Goal: Information Seeking & Learning: Check status

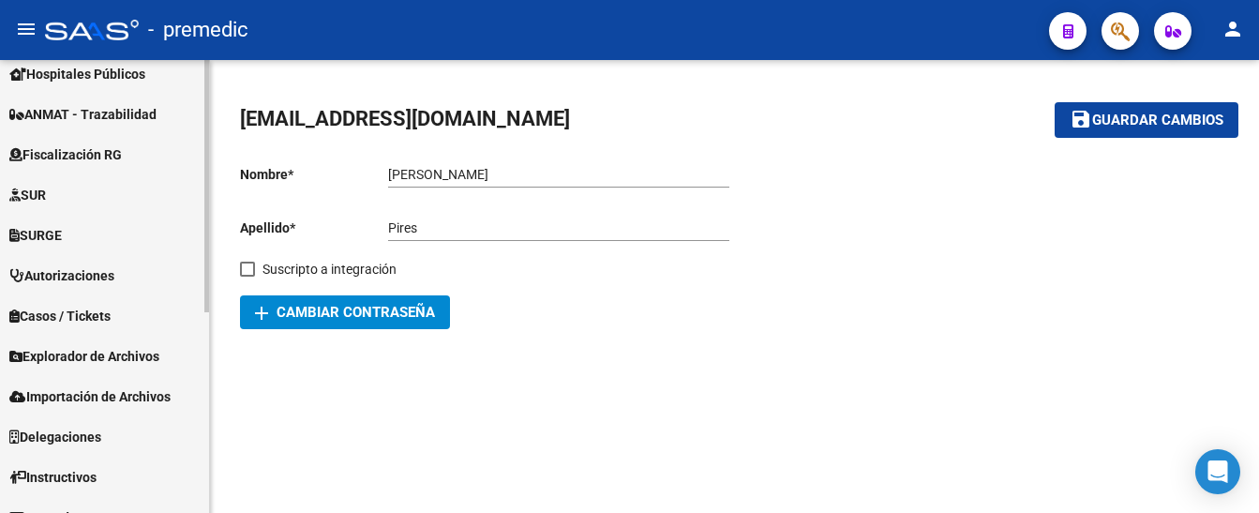
scroll to position [361, 0]
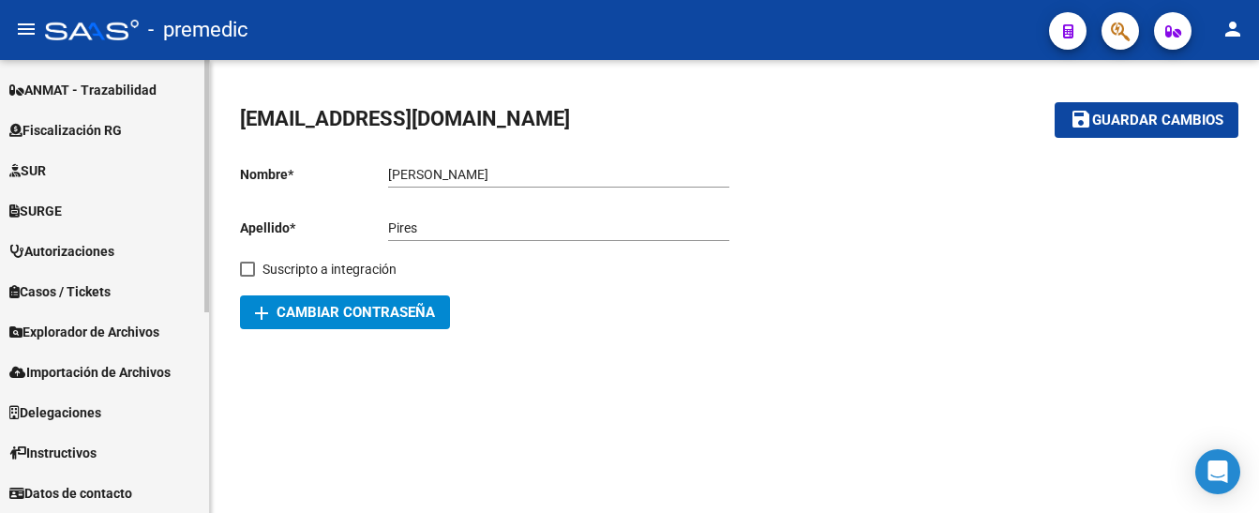
click at [61, 332] on span "Explorador de Archivos" at bounding box center [84, 331] width 150 height 21
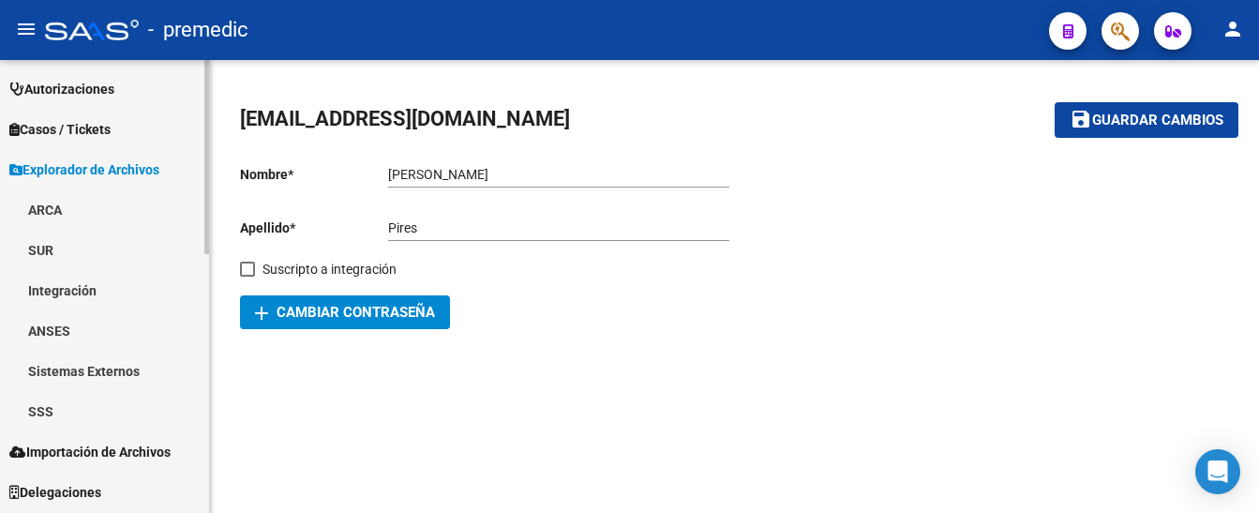
scroll to position [548, 0]
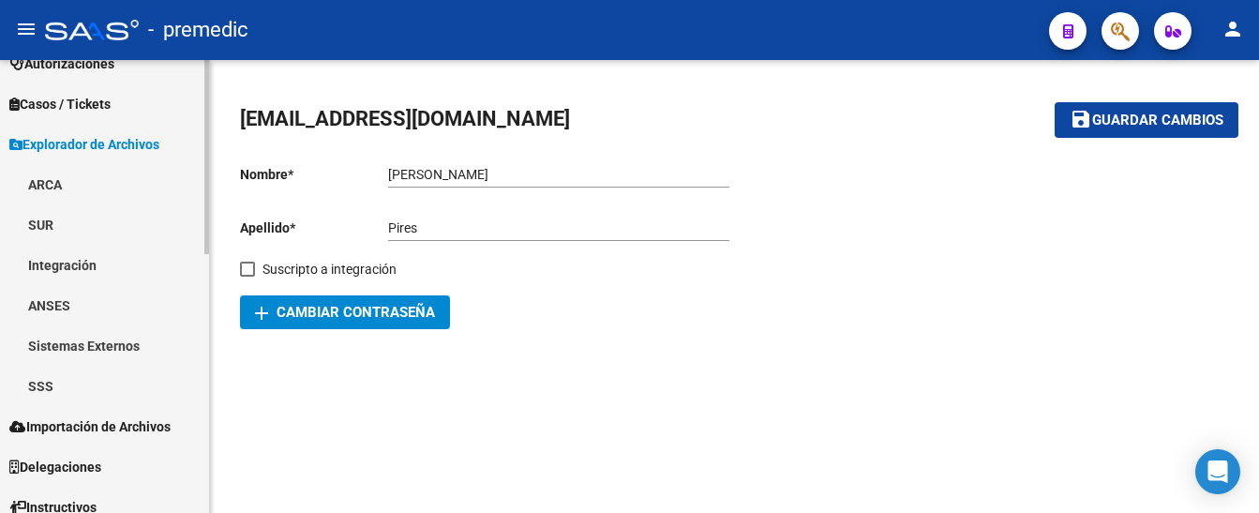
click at [51, 195] on link "ARCA" at bounding box center [104, 184] width 209 height 40
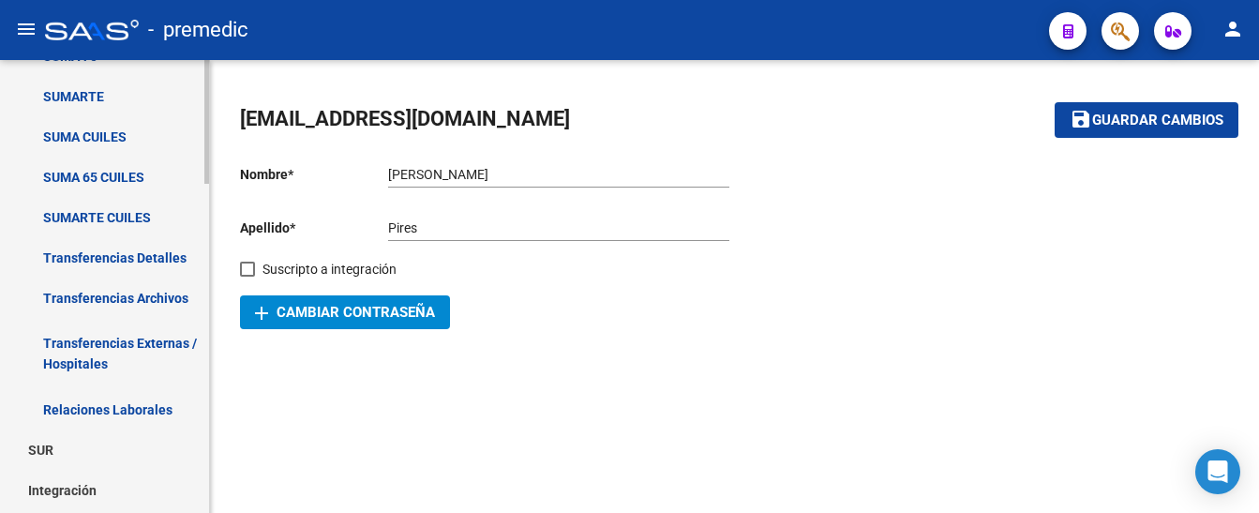
scroll to position [917, 0]
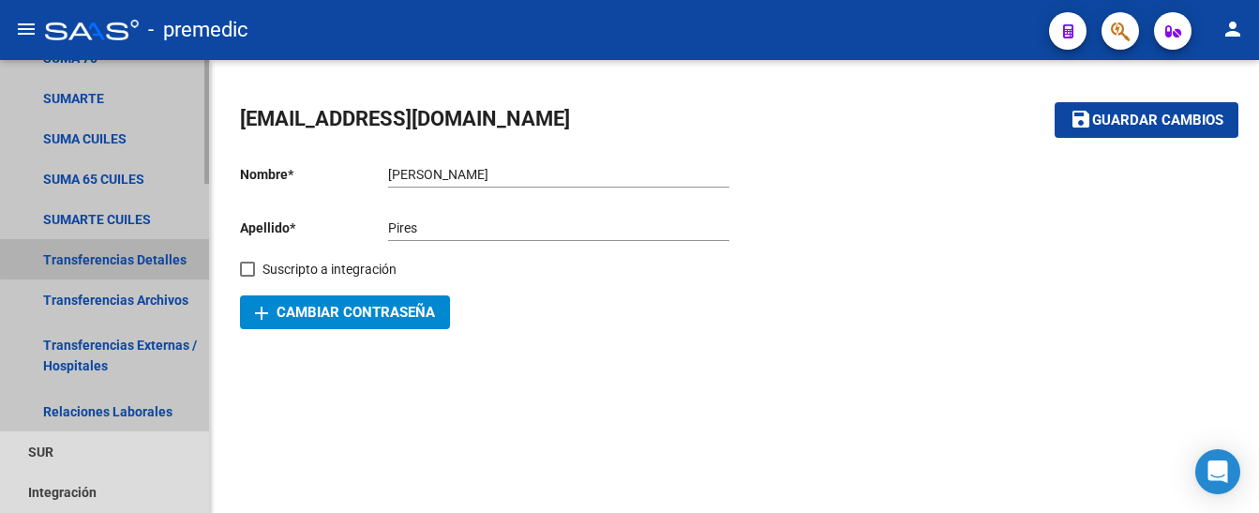
click at [120, 252] on link "Transferencias Detalles" at bounding box center [104, 259] width 209 height 40
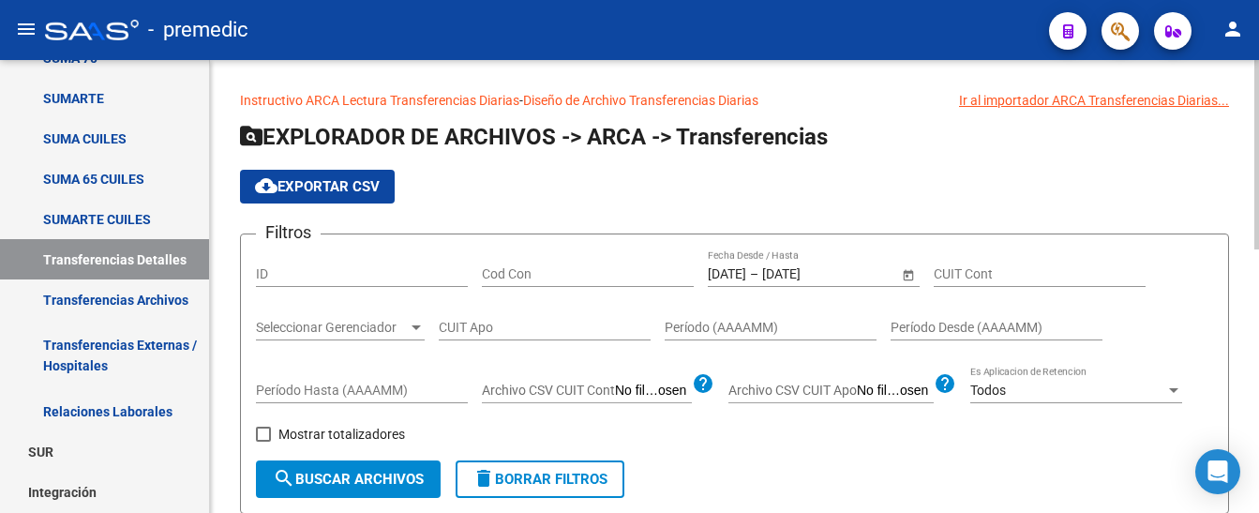
scroll to position [94, 0]
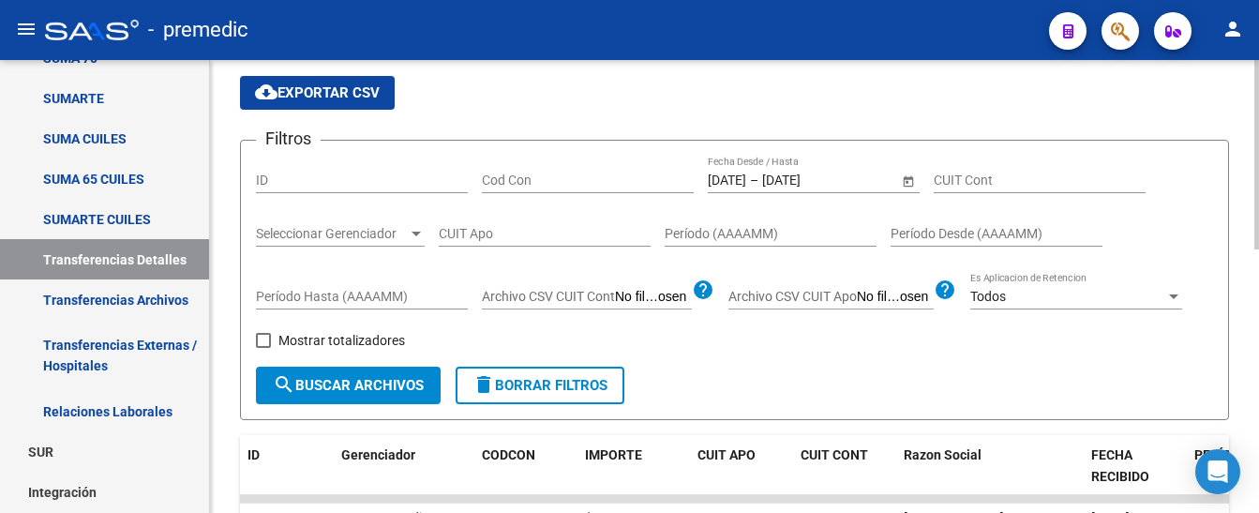
click at [725, 177] on input "[DATE]" at bounding box center [727, 180] width 38 height 16
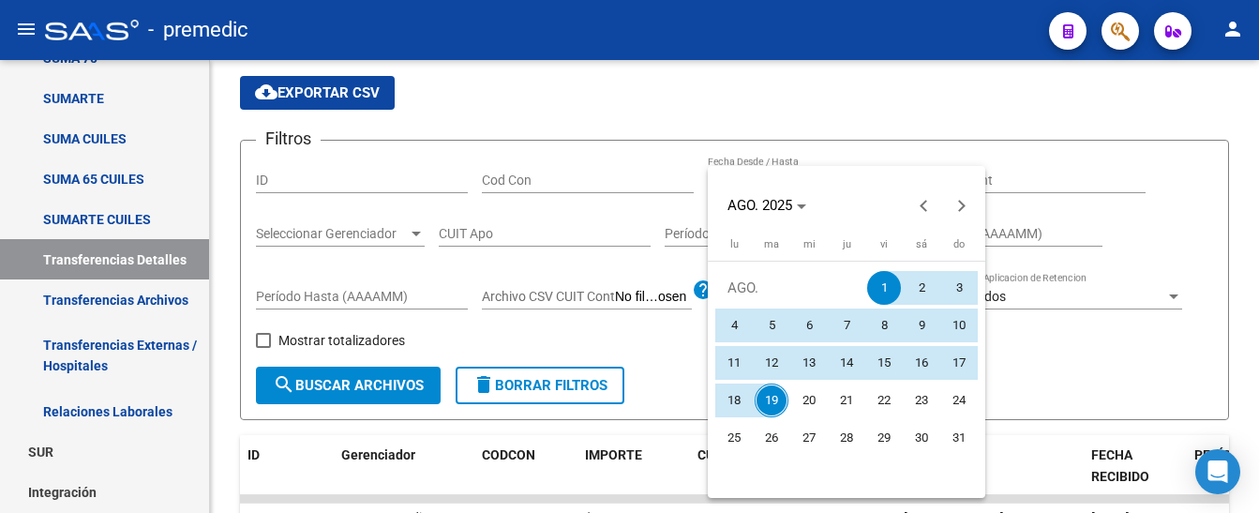
click at [738, 396] on span "18" at bounding box center [734, 400] width 34 height 34
type input "[DATE]"
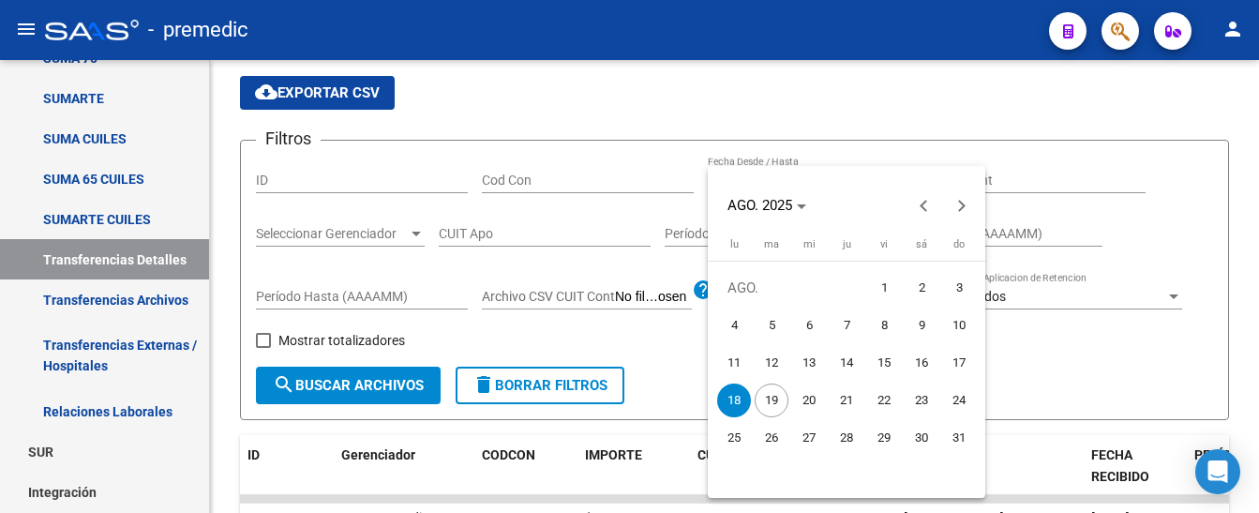
click at [738, 396] on span "18" at bounding box center [734, 400] width 34 height 34
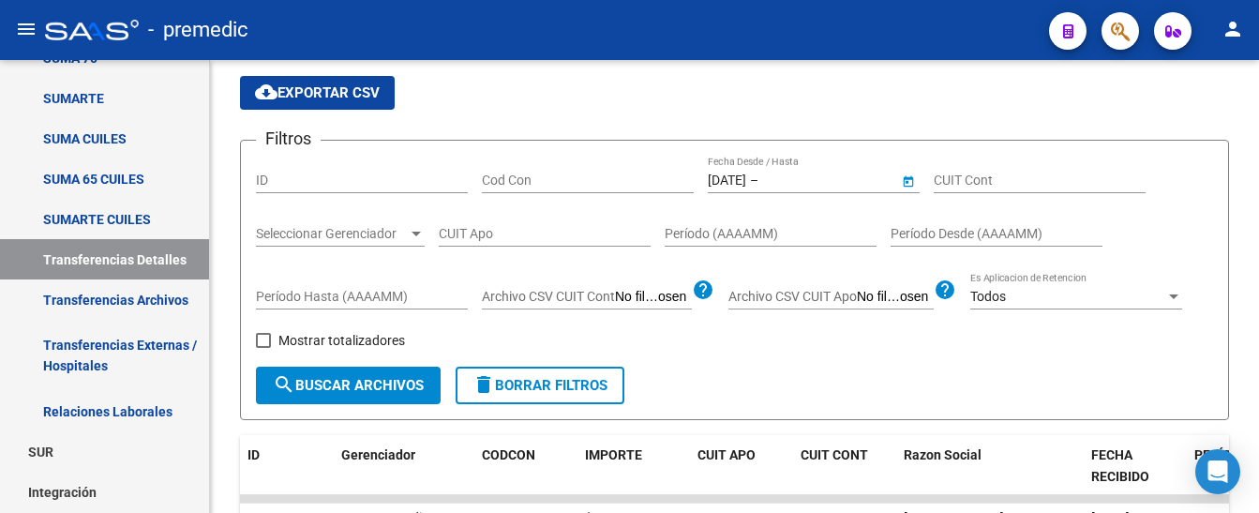
type input "[DATE]"
click at [382, 377] on span "search Buscar Archivos" at bounding box center [348, 385] width 151 height 17
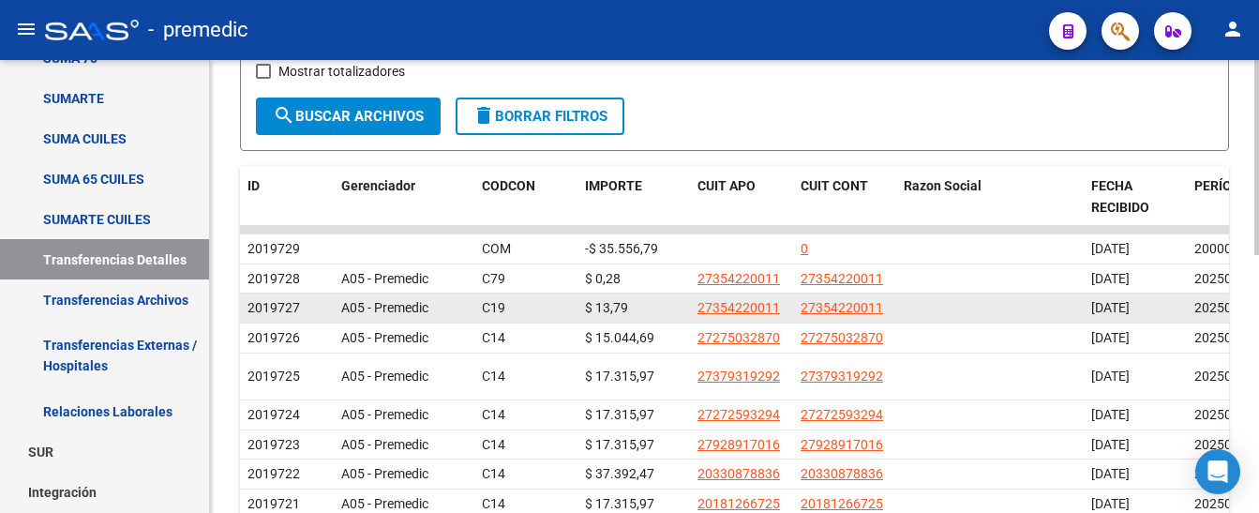
scroll to position [375, 0]
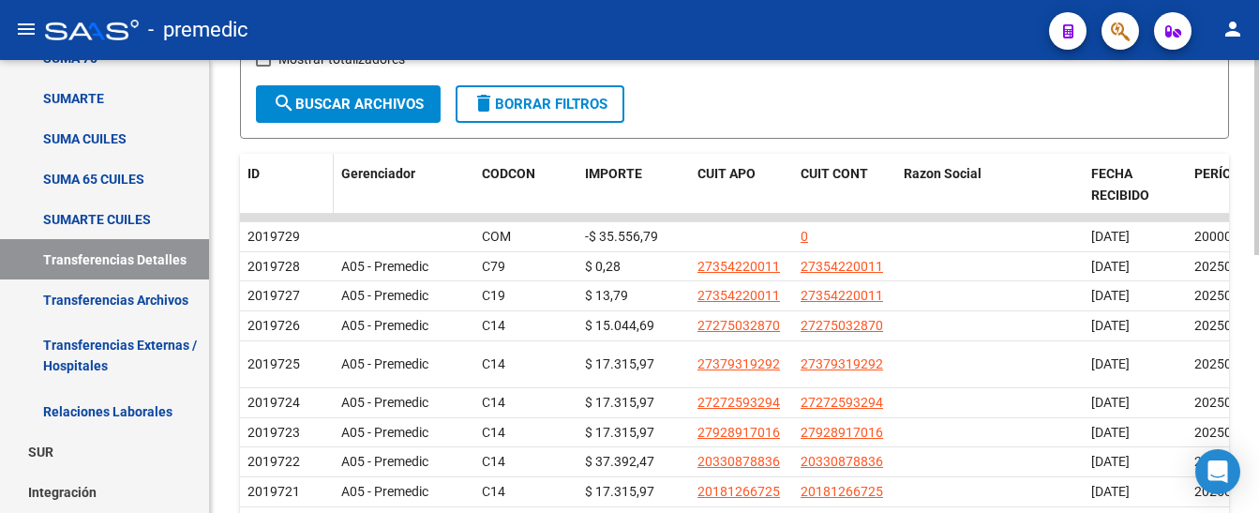
click at [255, 178] on span "ID" at bounding box center [253, 173] width 12 height 15
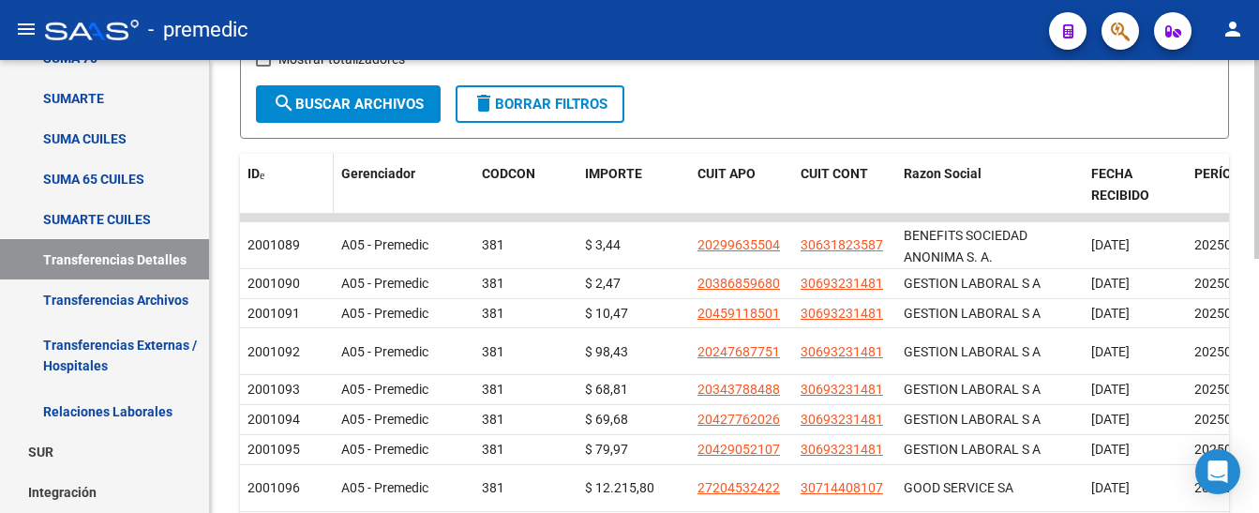
click at [255, 177] on span "ID" at bounding box center [253, 173] width 12 height 15
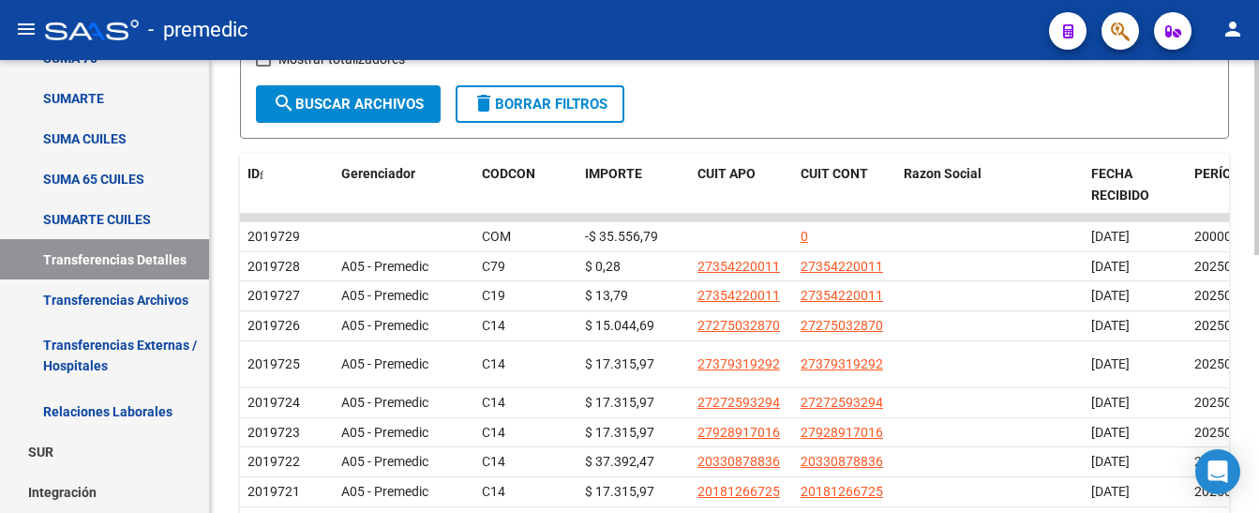
scroll to position [0, 0]
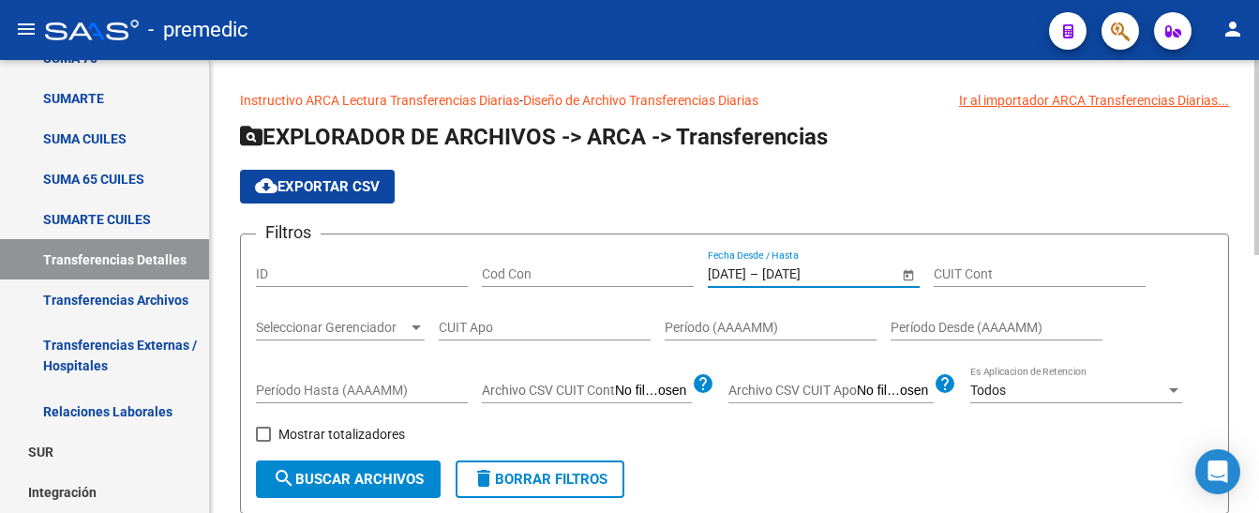
click at [730, 278] on input "[DATE]" at bounding box center [727, 274] width 38 height 16
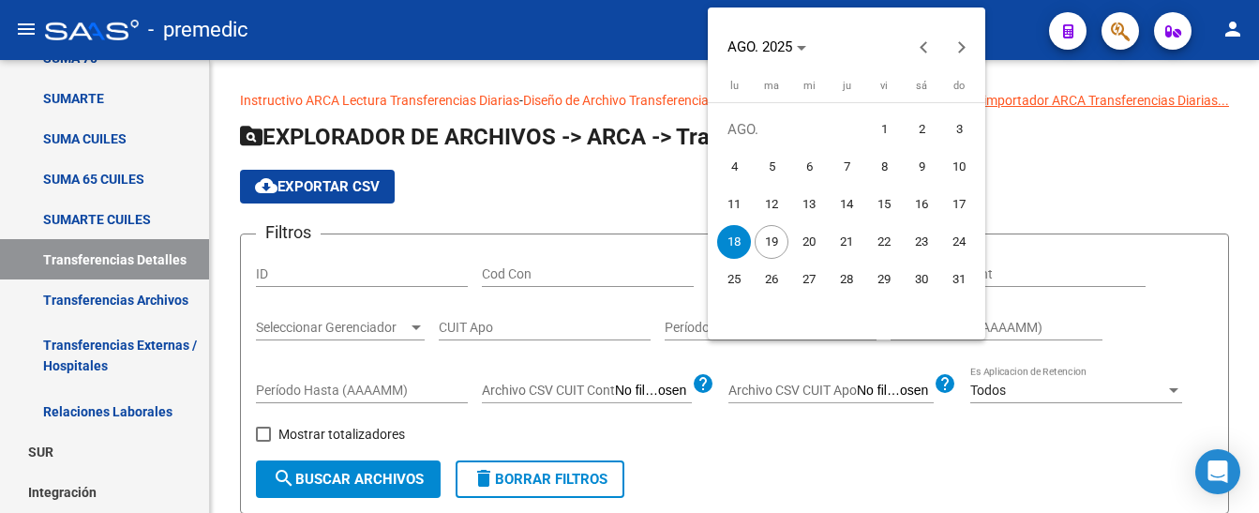
click at [772, 239] on span "19" at bounding box center [771, 242] width 34 height 34
type input "[DATE]"
click at [772, 239] on span "19" at bounding box center [771, 242] width 34 height 34
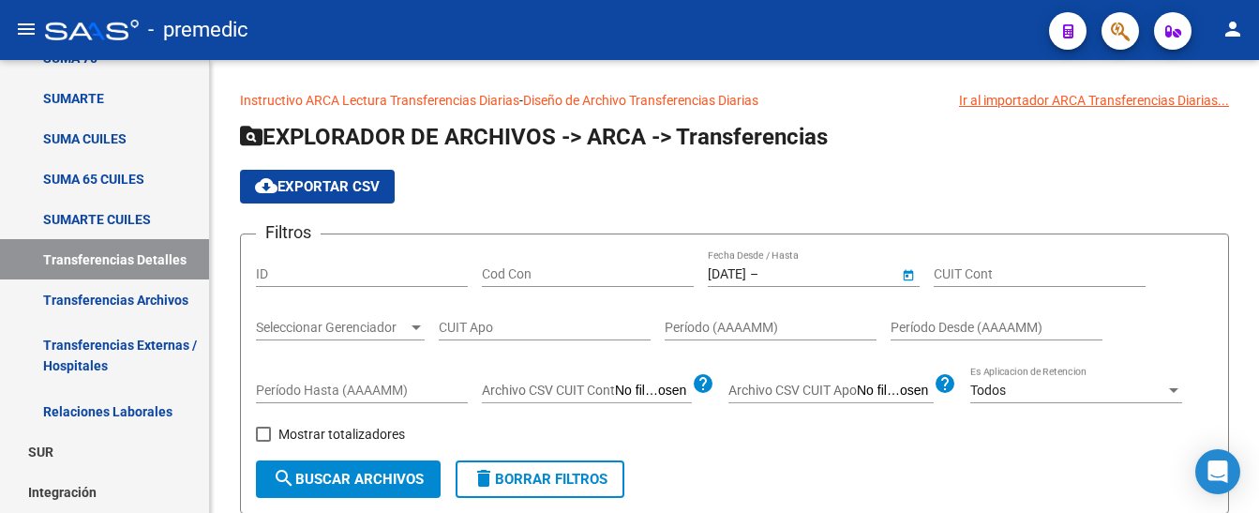
type input "[DATE]"
click at [346, 478] on span "search Buscar Archivos" at bounding box center [348, 478] width 151 height 17
click at [318, 176] on button "cloud_download Exportar CSV" at bounding box center [317, 187] width 155 height 34
click at [357, 479] on span "search Buscar Archivos" at bounding box center [348, 478] width 151 height 17
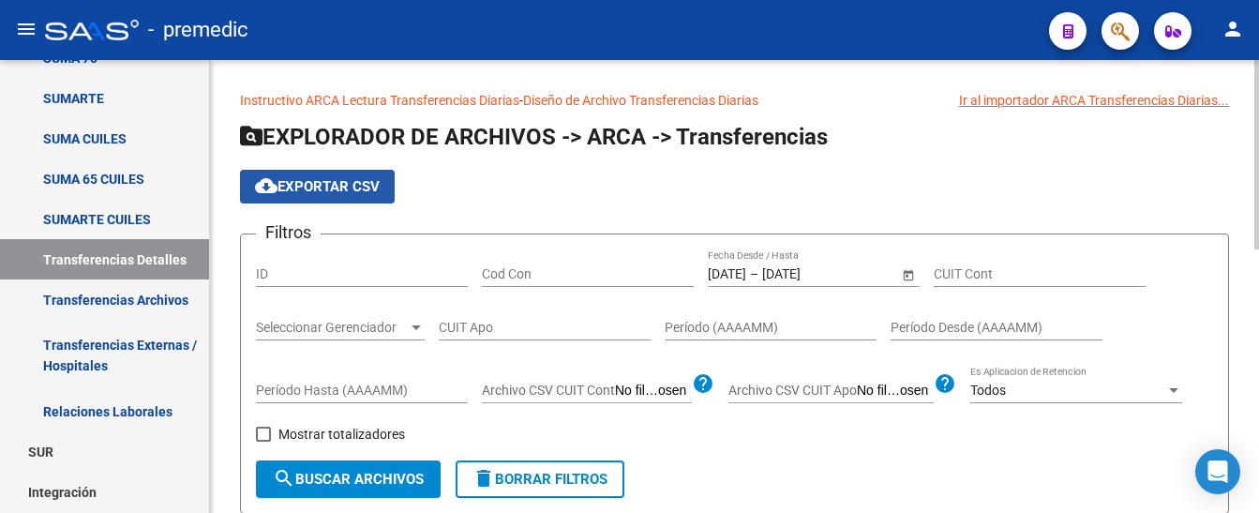
click at [325, 190] on span "cloud_download Exportar CSV" at bounding box center [317, 186] width 125 height 17
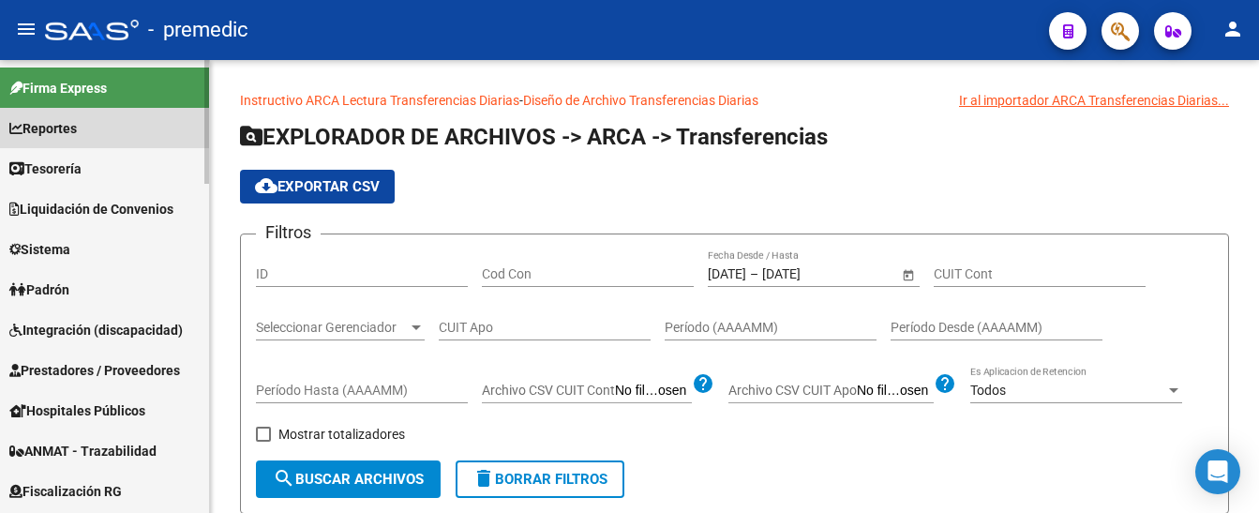
click at [73, 122] on span "Reportes" at bounding box center [42, 128] width 67 height 21
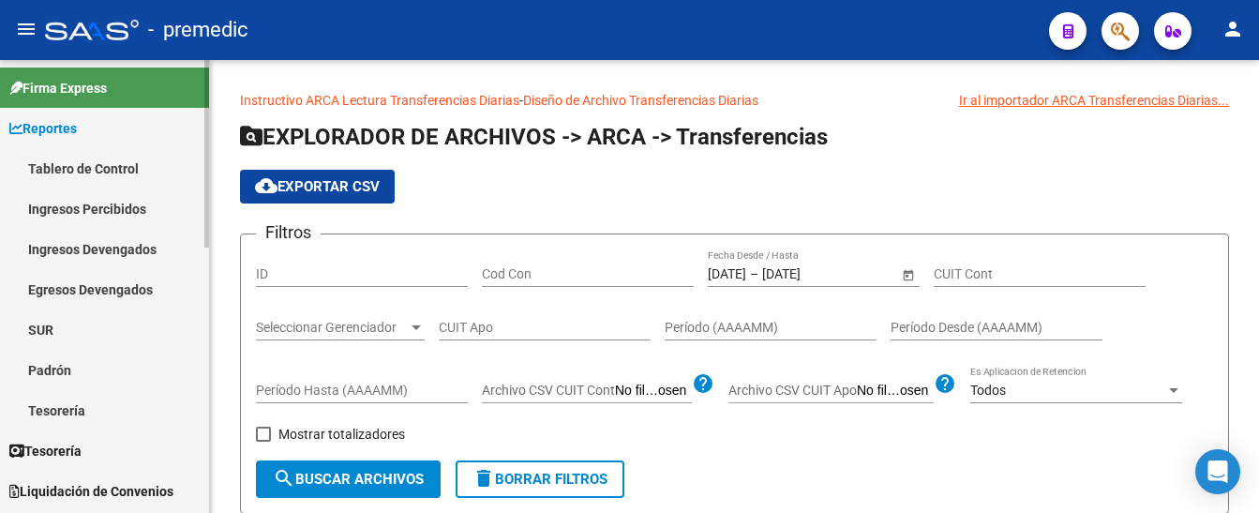
click at [65, 158] on link "Tablero de Control" at bounding box center [104, 168] width 209 height 40
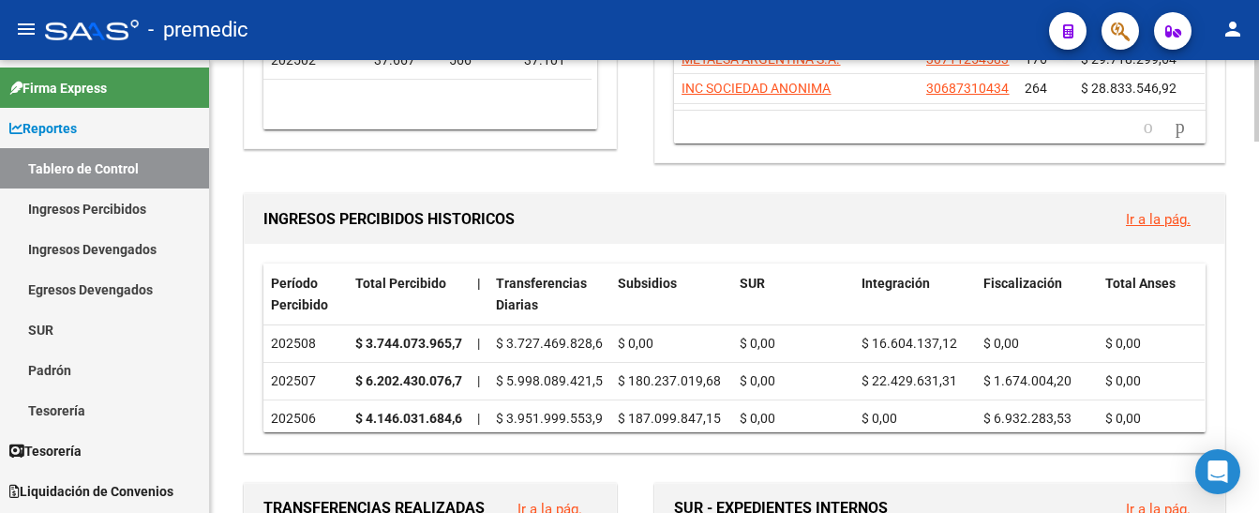
scroll to position [562, 0]
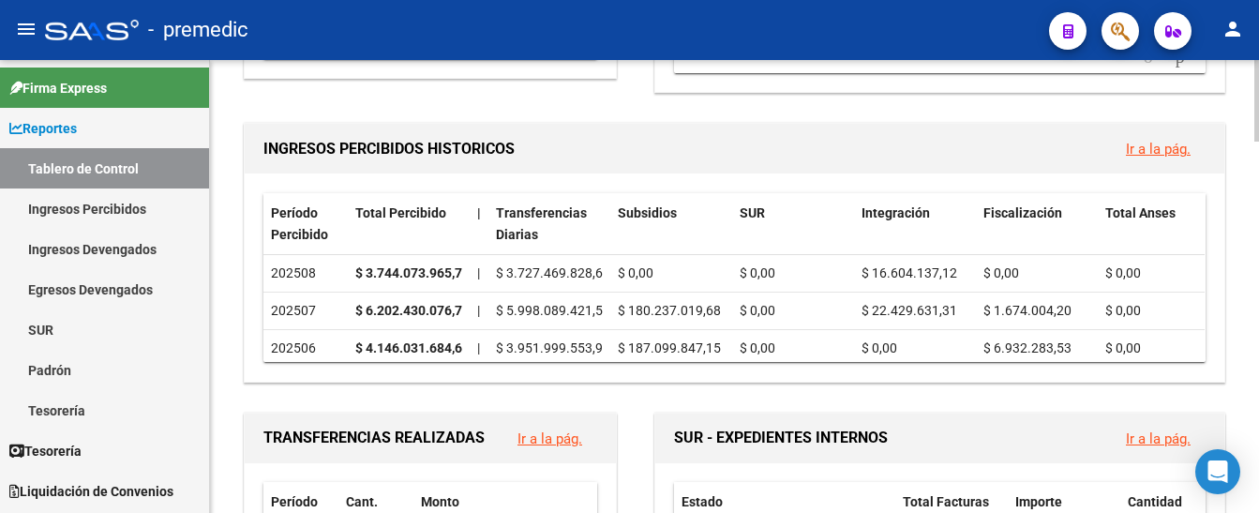
click at [1165, 144] on link "Ir a la pág." at bounding box center [1158, 149] width 65 height 17
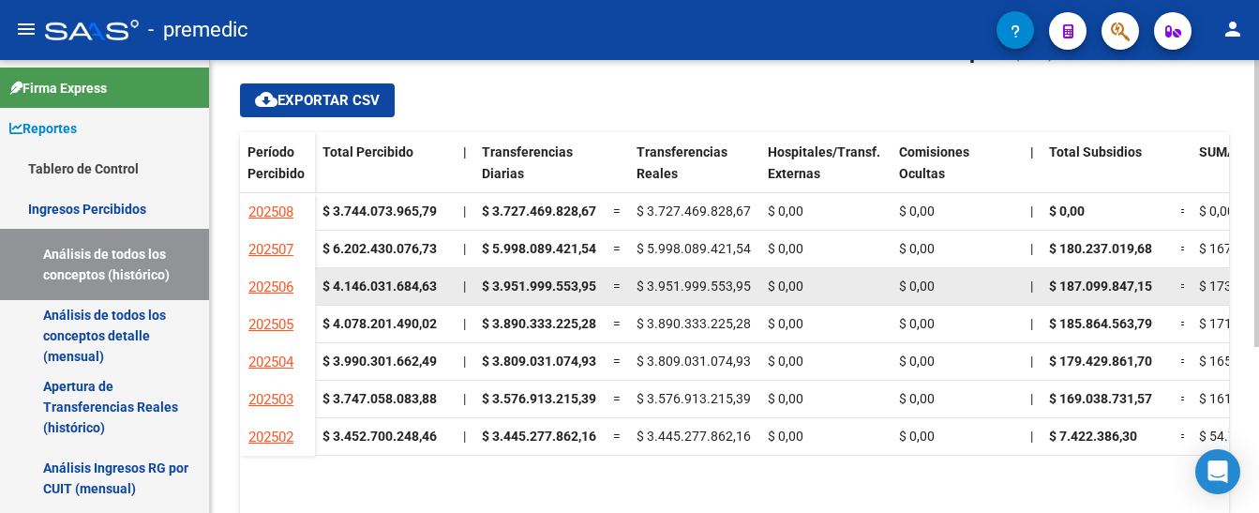
scroll to position [262, 0]
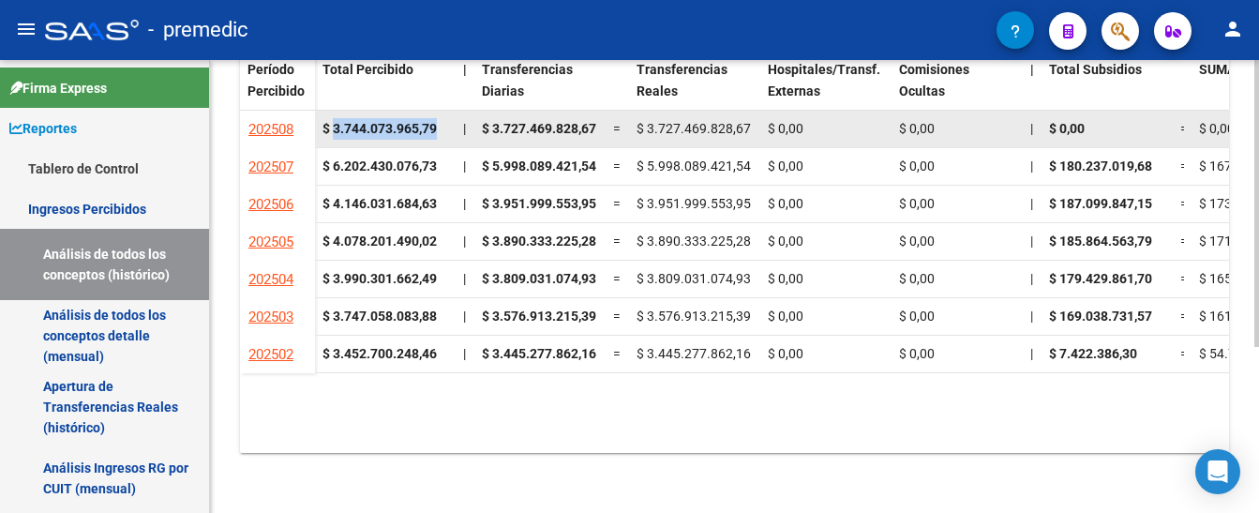
drag, startPoint x: 332, startPoint y: 127, endPoint x: 455, endPoint y: 119, distance: 124.0
copy strong "3.744.073.965,79"
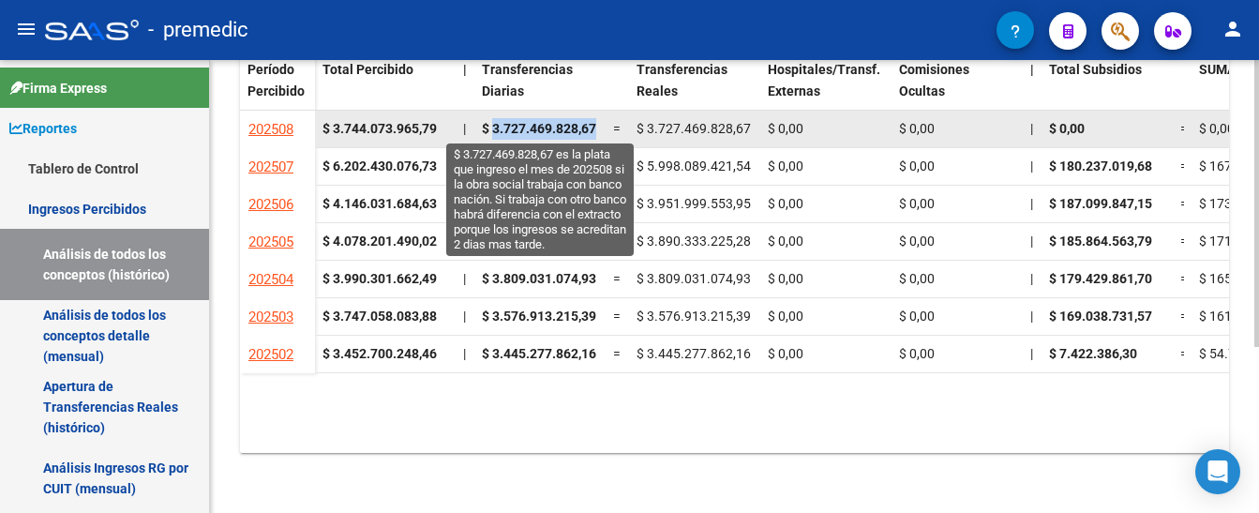
drag, startPoint x: 496, startPoint y: 127, endPoint x: 589, endPoint y: 118, distance: 94.1
click at [593, 121] on span "$ 3.727.469.828,67" at bounding box center [539, 128] width 114 height 15
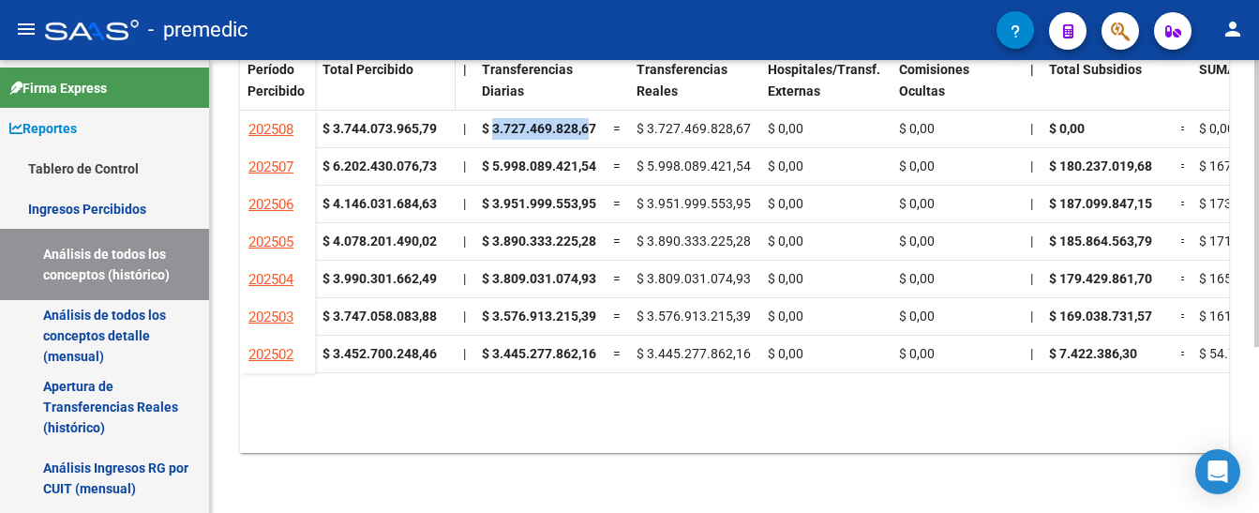
copy span "3.727.469.828,6"
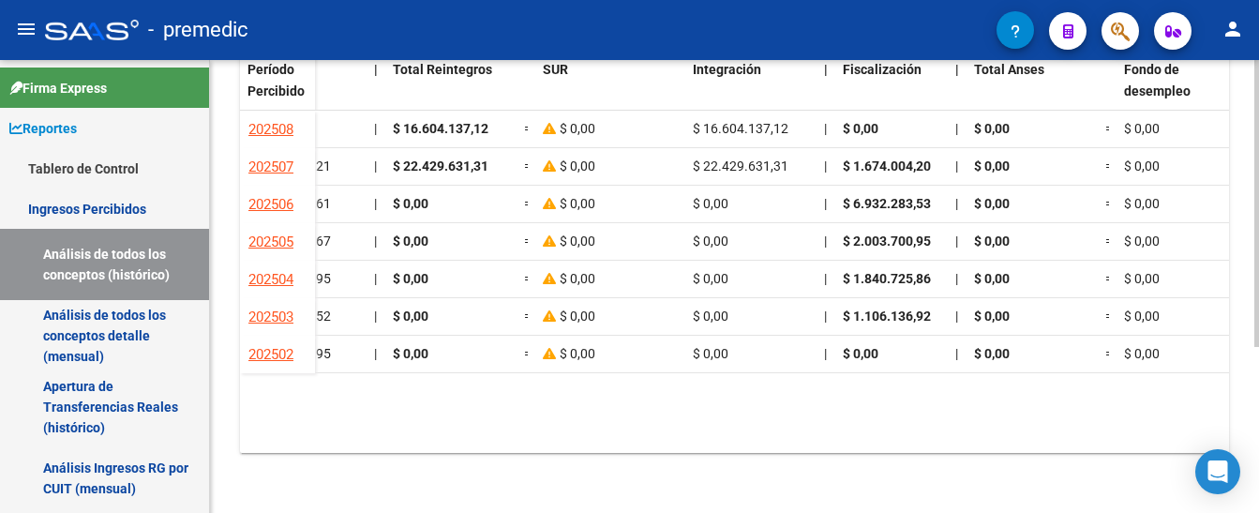
scroll to position [0, 0]
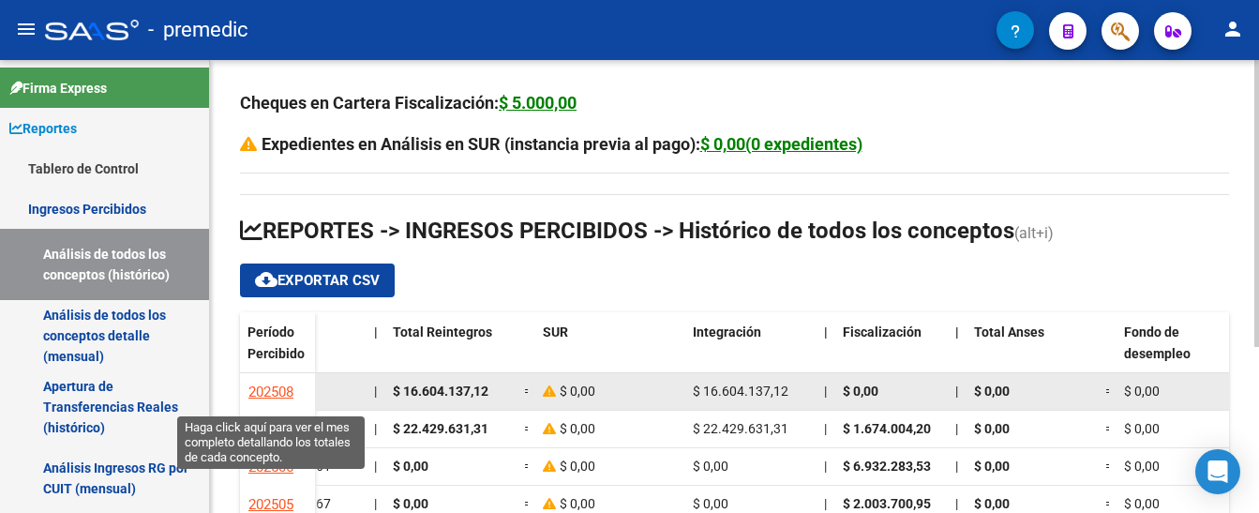
click at [265, 383] on span "202508" at bounding box center [270, 391] width 45 height 17
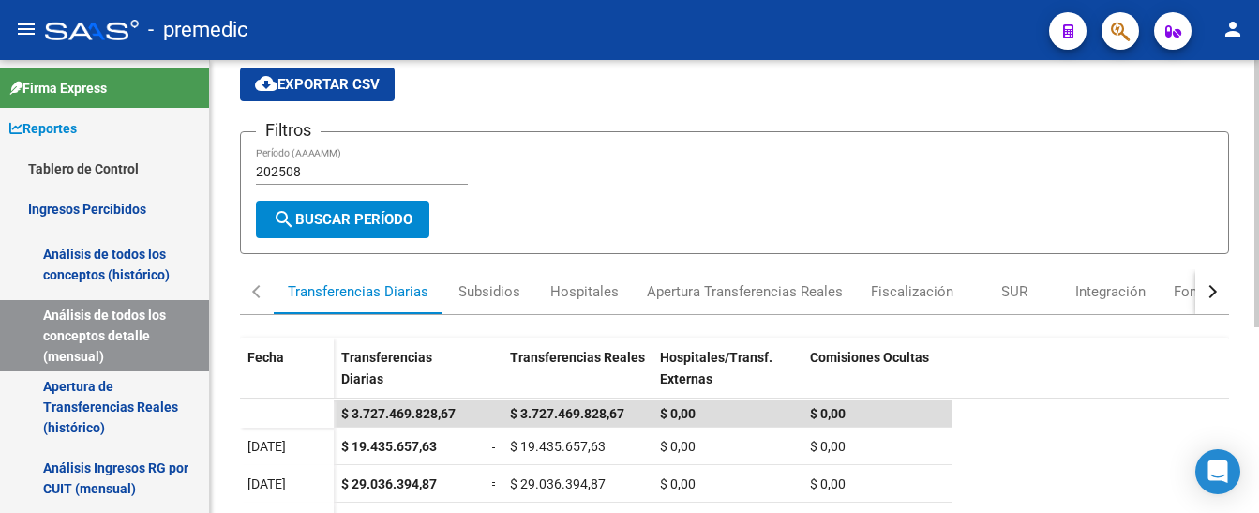
scroll to position [187, 0]
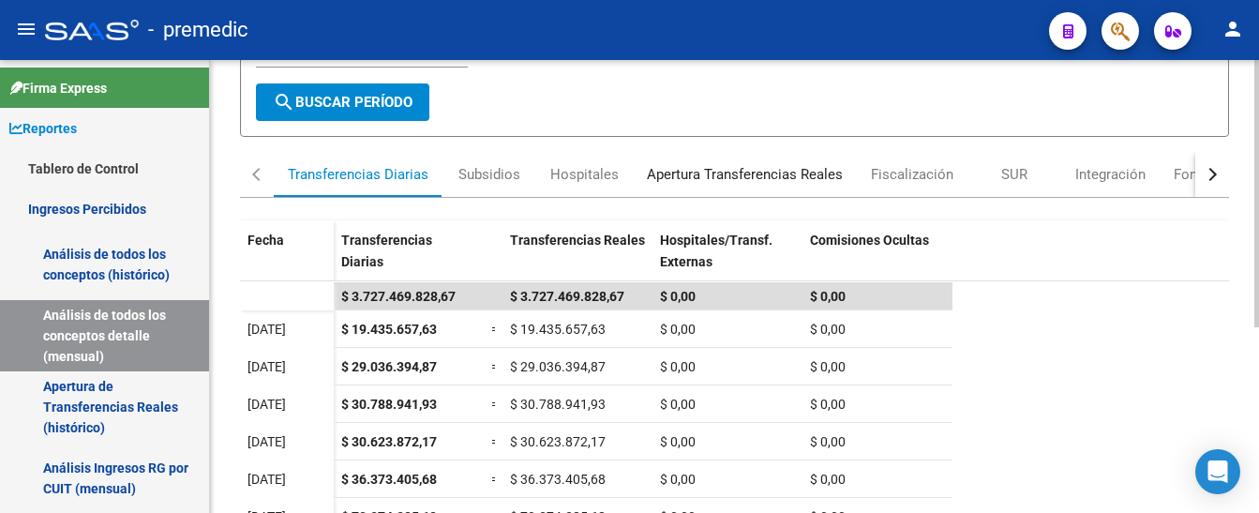
click at [708, 179] on div "Apertura Transferencias Reales" at bounding box center [745, 174] width 196 height 21
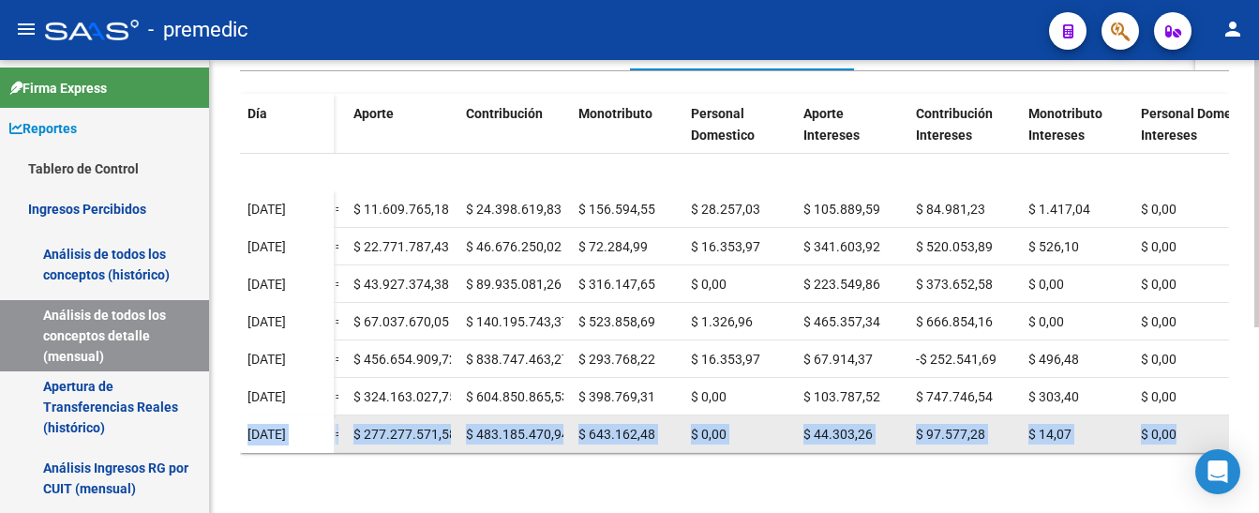
scroll to position [156, 778]
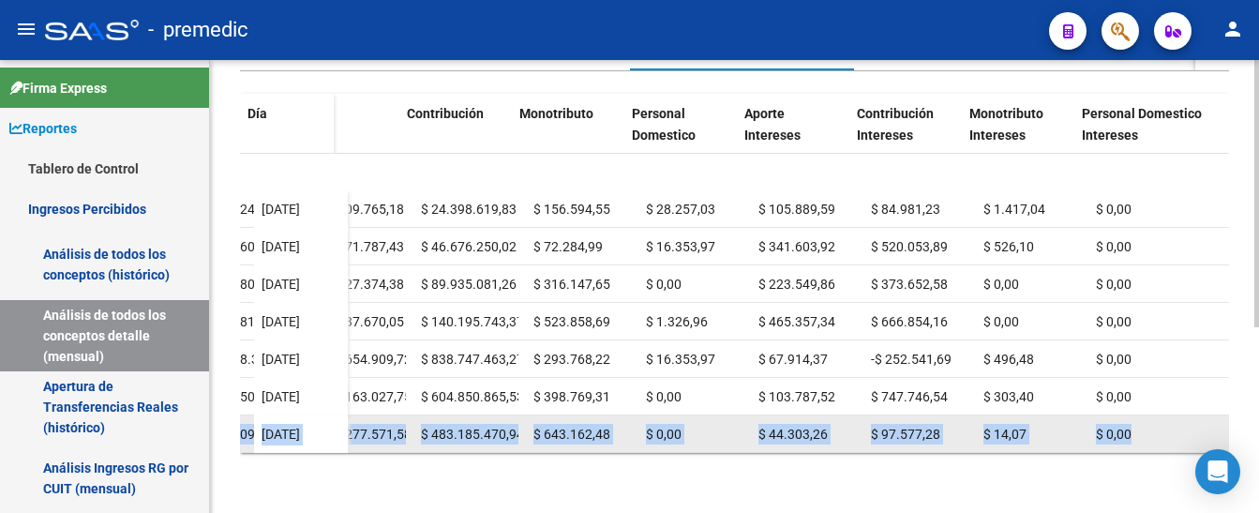
drag, startPoint x: 248, startPoint y: 417, endPoint x: 1122, endPoint y: 418, distance: 873.4
click at [1122, 418] on datatable-body-row "[DATE] $ 761.212.542,82 = $ 761.248.099,61 $ 0,00 $ 0,00 -$ 35.556,79 | $ 761.2…" at bounding box center [352, 433] width 1752 height 37
copy datatable-body-row "[DATE] $ 761.212.542,82 = $ 761.248.099,61 $ 0,00 $ 0,00 -$ 35.556,79 | $ 761.2…"
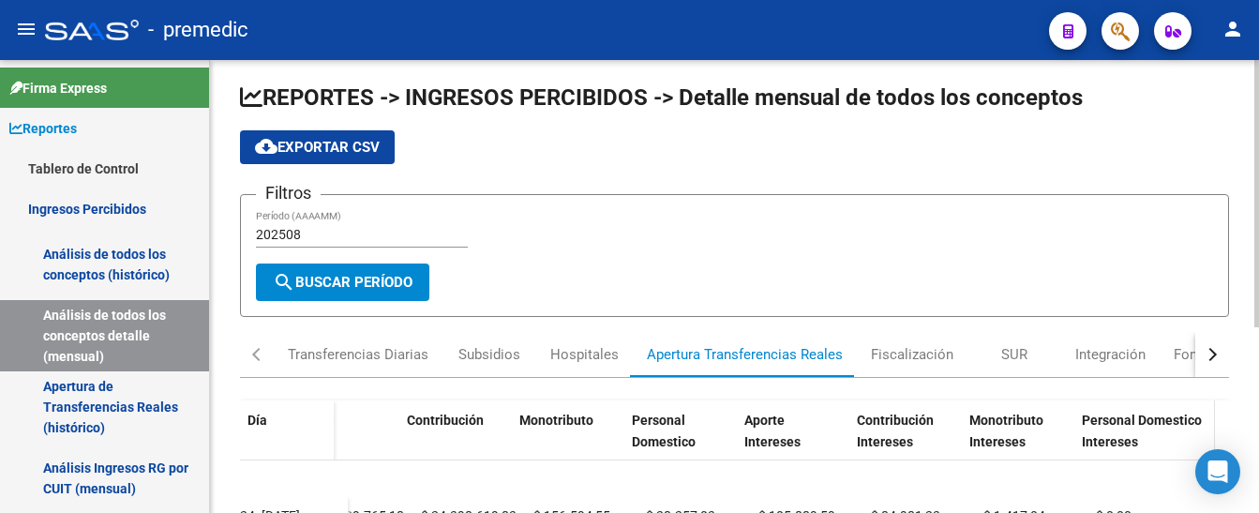
scroll to position [0, 0]
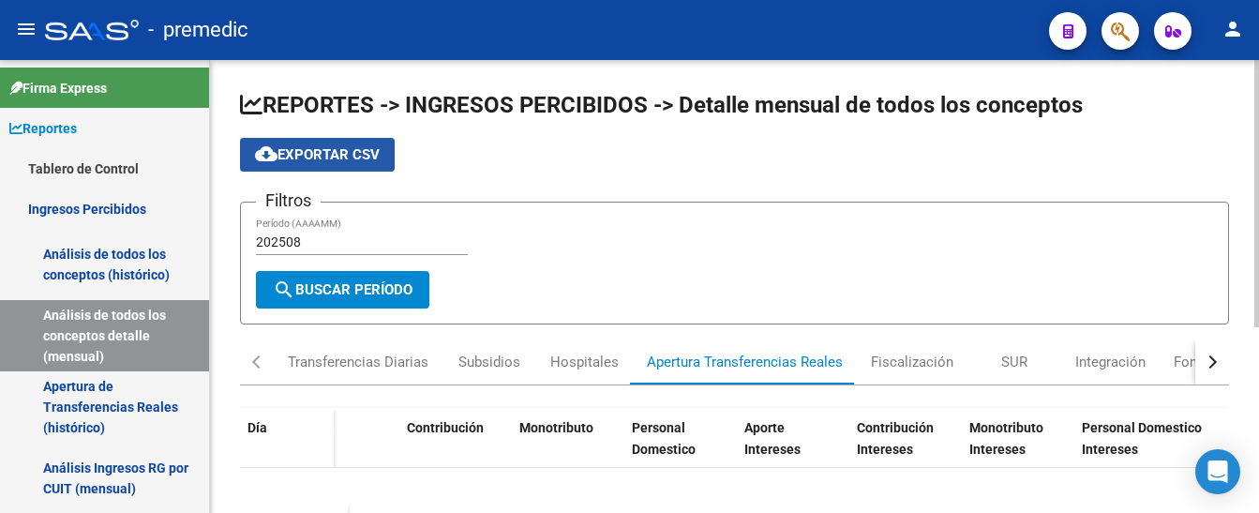
click at [316, 157] on span "cloud_download Exportar CSV" at bounding box center [317, 154] width 125 height 17
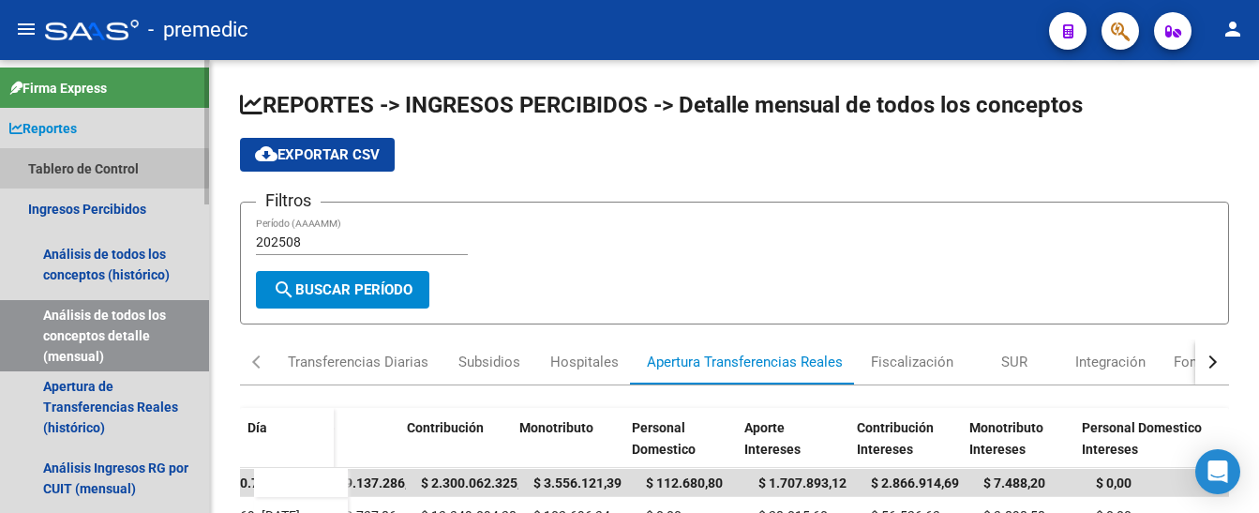
click at [46, 169] on link "Tablero de Control" at bounding box center [104, 168] width 209 height 40
